Goal: Navigation & Orientation: Find specific page/section

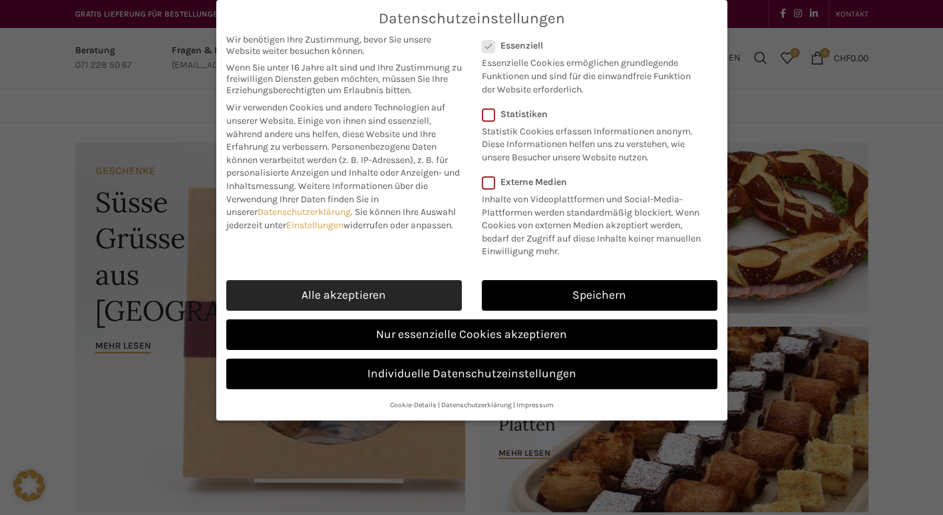
click at [390, 297] on link "Alle akzeptieren" at bounding box center [343, 295] width 235 height 31
checkbox input "true"
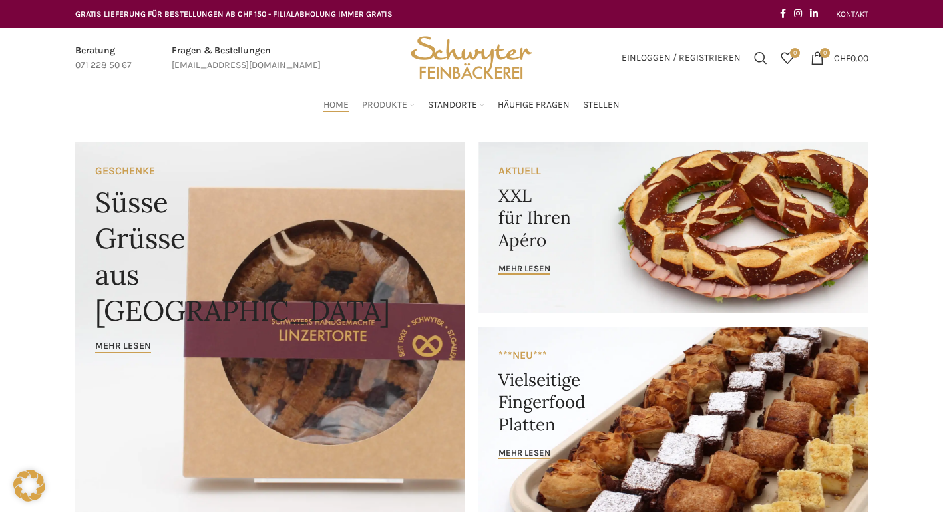
click at [409, 112] on link "Produkte" at bounding box center [388, 105] width 53 height 27
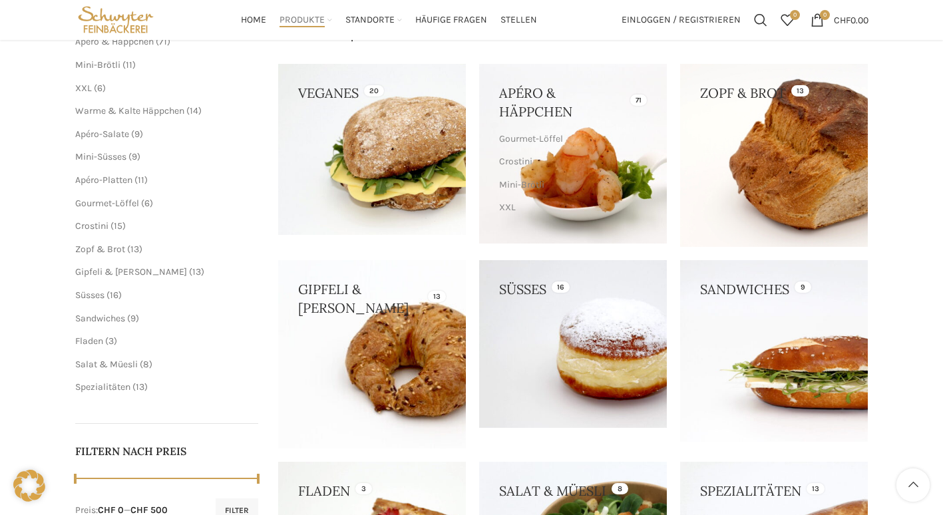
scroll to position [196, 0]
